Goal: Task Accomplishment & Management: Manage account settings

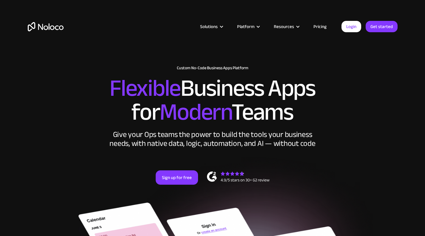
click at [344, 43] on div "Solutions Use Cases Business Types Project Management Keep track of customers, …" at bounding box center [213, 32] width 382 height 35
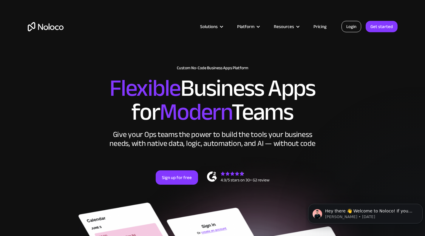
click at [347, 30] on link "Login" at bounding box center [352, 26] width 20 height 11
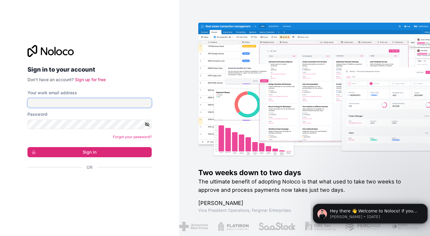
click at [76, 104] on input "Your work email address" at bounding box center [89, 103] width 124 height 10
type input "charles@atelierdomingue.com"
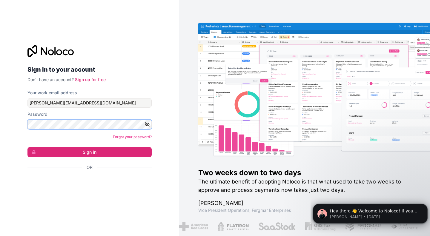
click at [27, 147] on button "Sign in" at bounding box center [89, 152] width 124 height 10
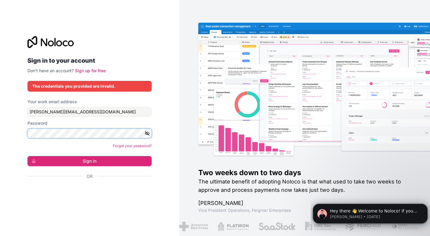
click at [0, 116] on div "Sign in to your account Don't have an account? Sign up for free The credentials…" at bounding box center [89, 118] width 179 height 236
click at [129, 144] on link "Forgot your password?" at bounding box center [132, 146] width 39 height 4
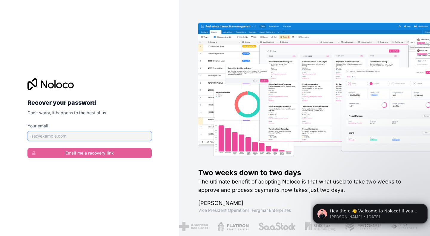
click at [96, 132] on input "Your email" at bounding box center [89, 136] width 124 height 10
type input "[PERSON_NAME][EMAIL_ADDRESS][DOMAIN_NAME]"
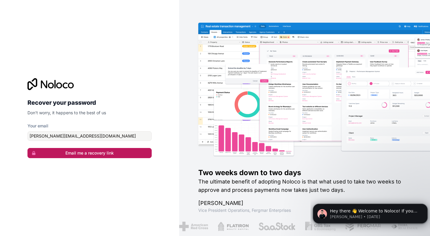
click at [98, 150] on button "Email me a recovery link" at bounding box center [89, 153] width 124 height 10
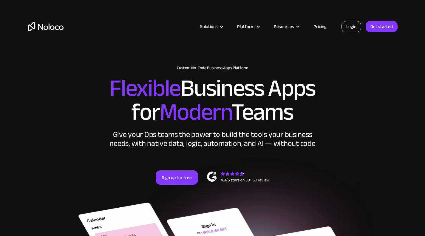
click at [348, 25] on link "Login" at bounding box center [352, 26] width 20 height 11
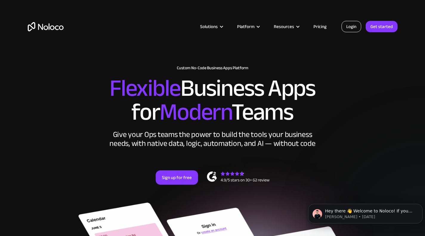
click at [354, 28] on link "Login" at bounding box center [352, 26] width 20 height 11
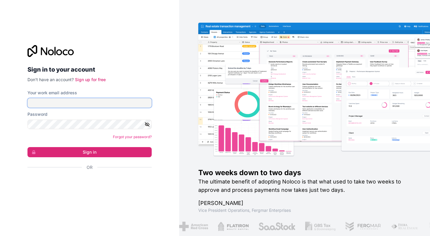
click at [81, 104] on input "Your work email address" at bounding box center [89, 103] width 124 height 10
type input "[PERSON_NAME][EMAIL_ADDRESS][DOMAIN_NAME]"
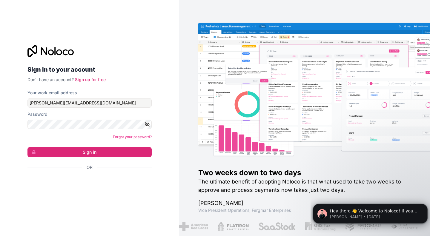
click at [145, 125] on icon "button" at bounding box center [146, 124] width 5 height 5
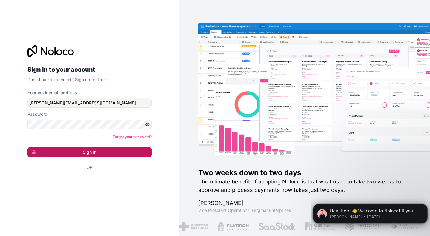
click at [109, 150] on button "Sign in" at bounding box center [89, 152] width 124 height 10
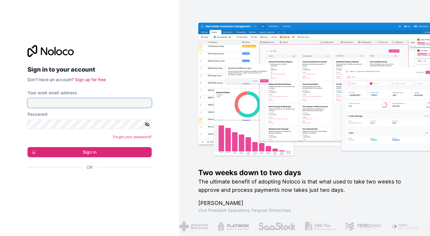
click at [71, 105] on input "Your work email address" at bounding box center [89, 103] width 124 height 10
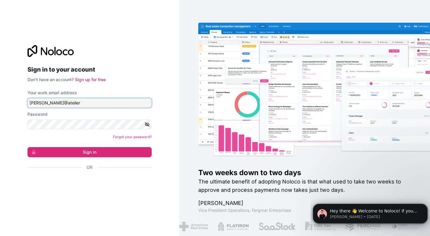
type input "[PERSON_NAME][EMAIL_ADDRESS][DOMAIN_NAME]"
click at [145, 125] on icon "button" at bounding box center [146, 124] width 5 height 5
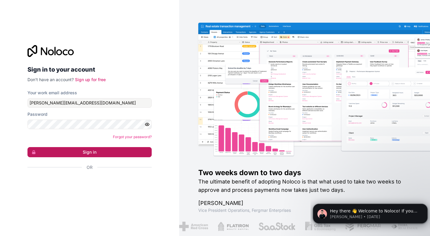
click at [118, 149] on button "Sign in" at bounding box center [89, 152] width 124 height 10
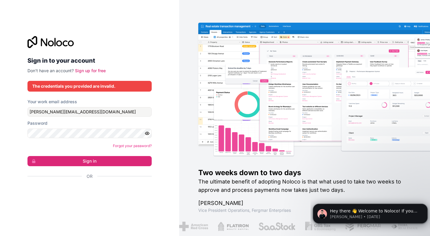
click at [130, 167] on form "Your work email address [PERSON_NAME][EMAIL_ADDRESS][DOMAIN_NAME] Password Forg…" at bounding box center [89, 149] width 124 height 101
